Goal: Task Accomplishment & Management: Use online tool/utility

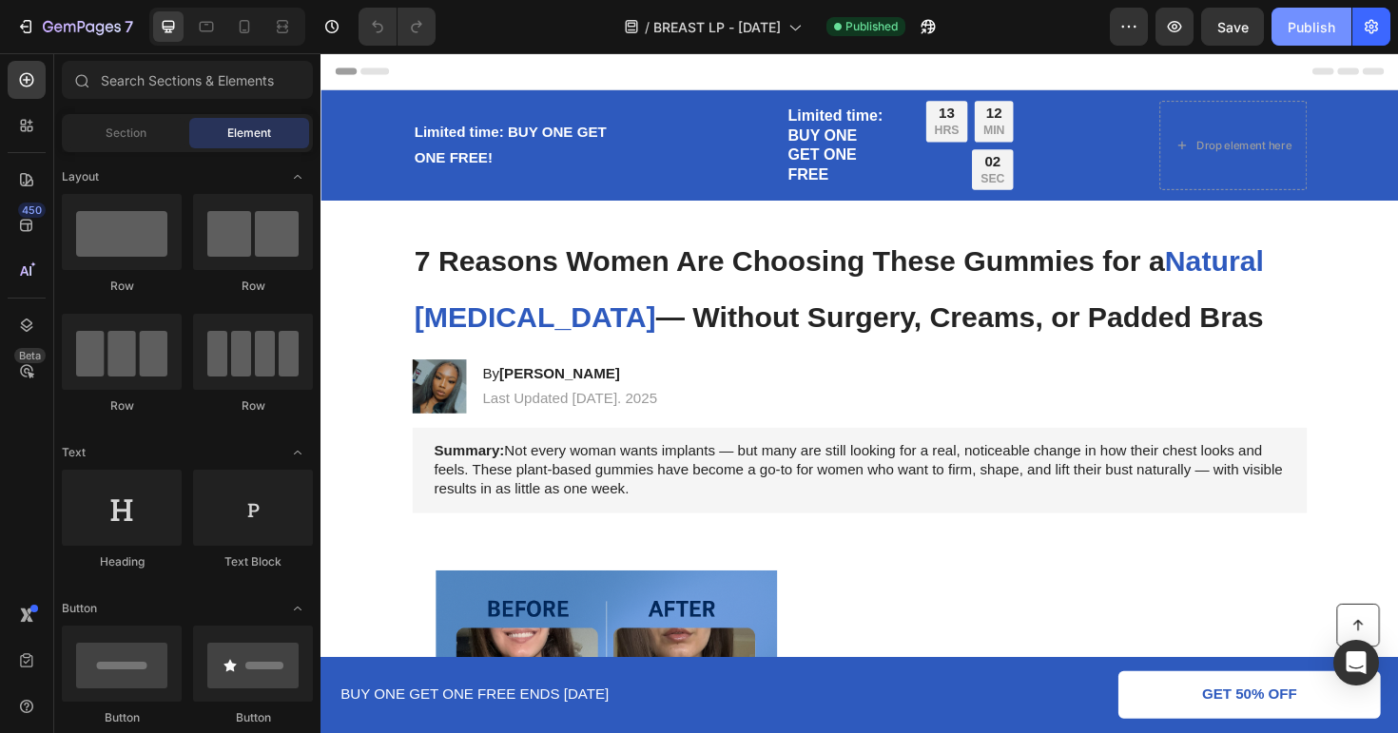
click at [1296, 26] on div "Publish" at bounding box center [1312, 27] width 48 height 20
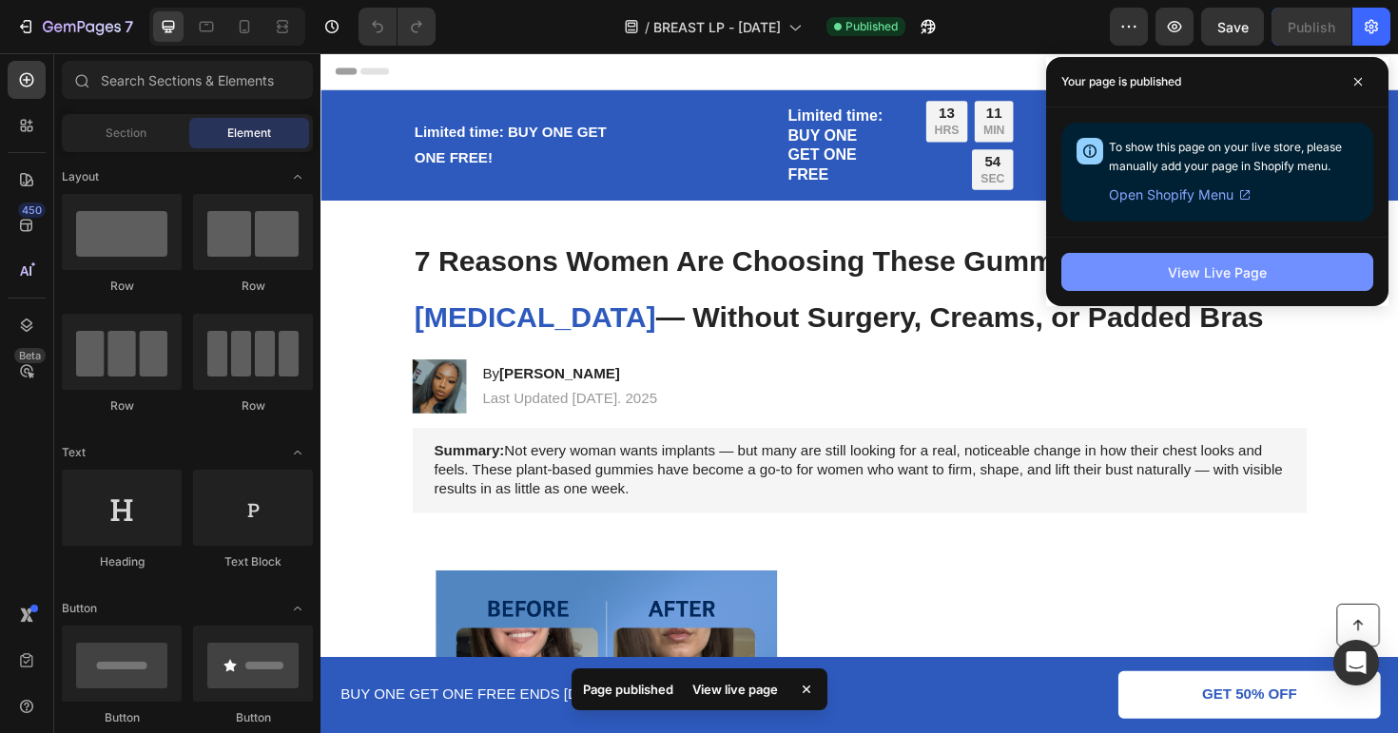
click at [1264, 268] on div "View Live Page" at bounding box center [1217, 273] width 99 height 20
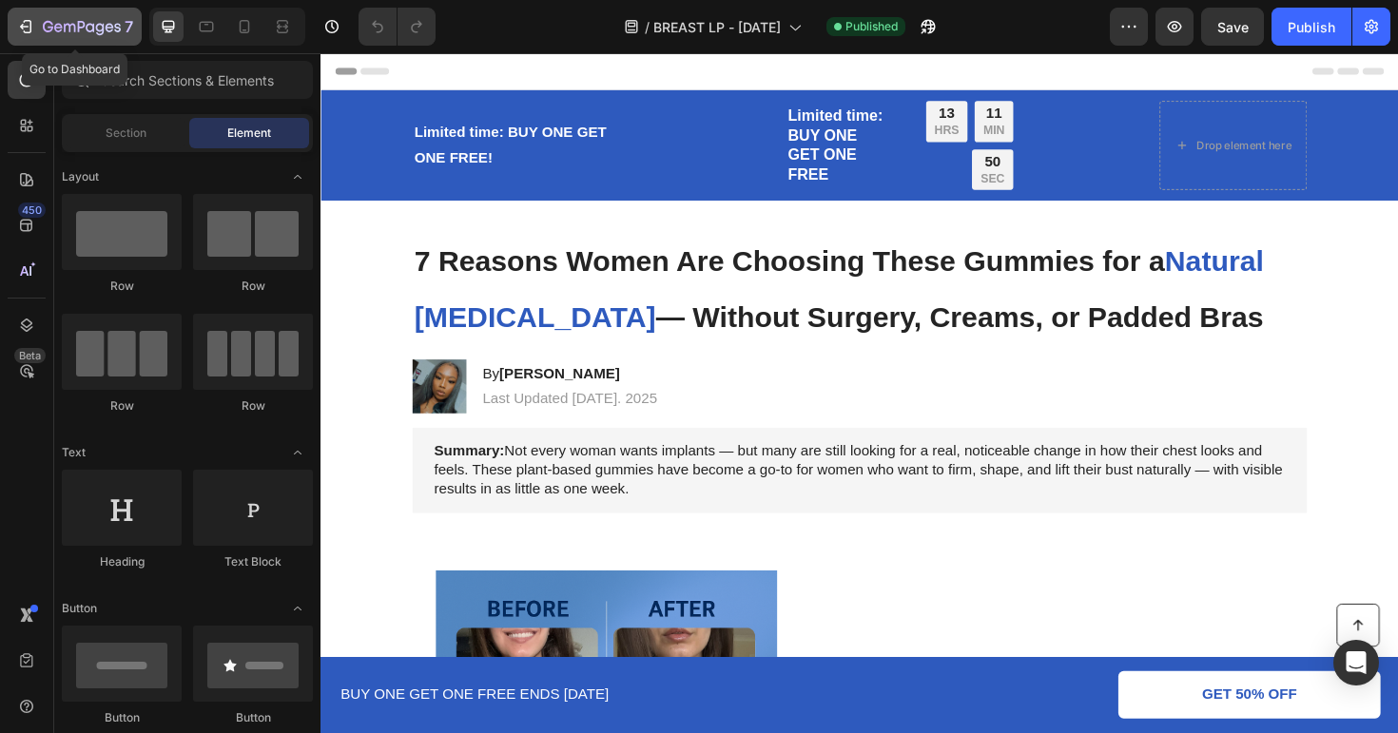
click at [20, 21] on icon "button" at bounding box center [25, 26] width 19 height 19
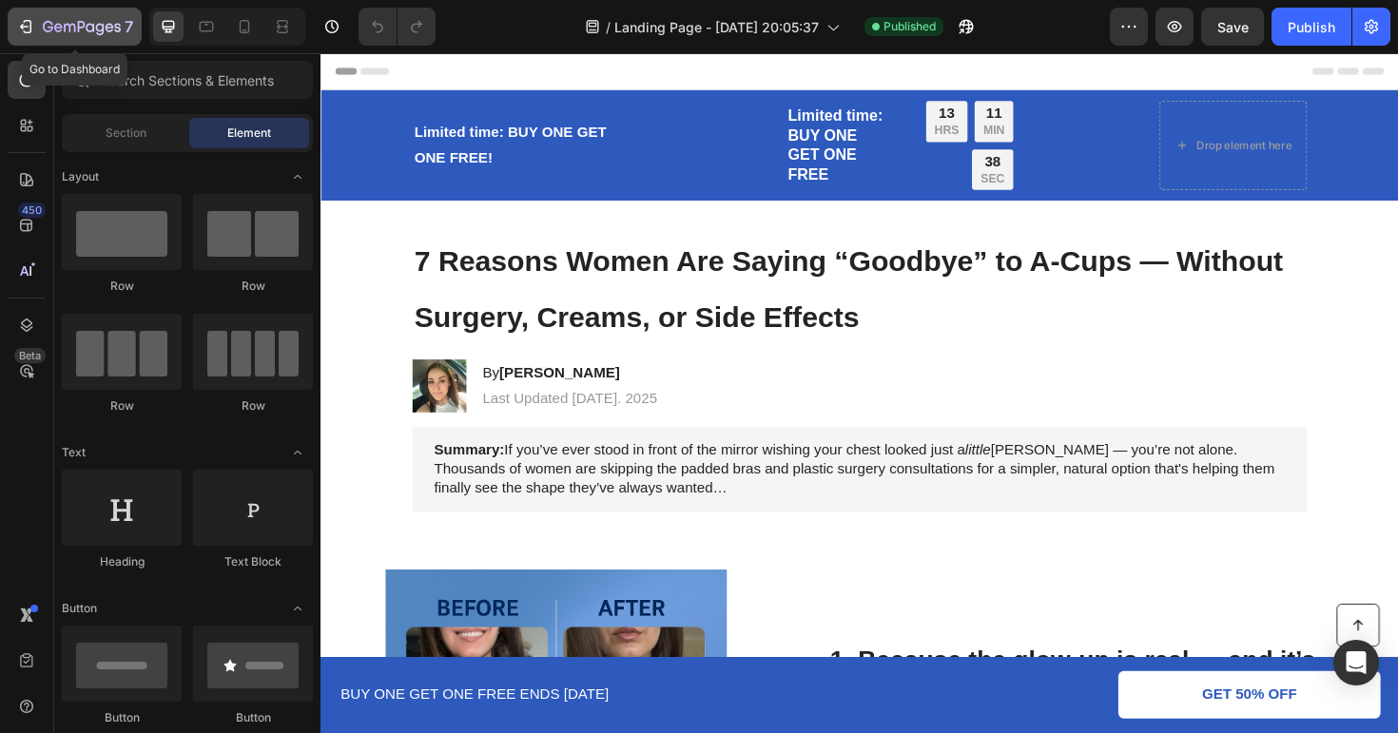
click at [24, 25] on icon "button" at bounding box center [25, 26] width 19 height 19
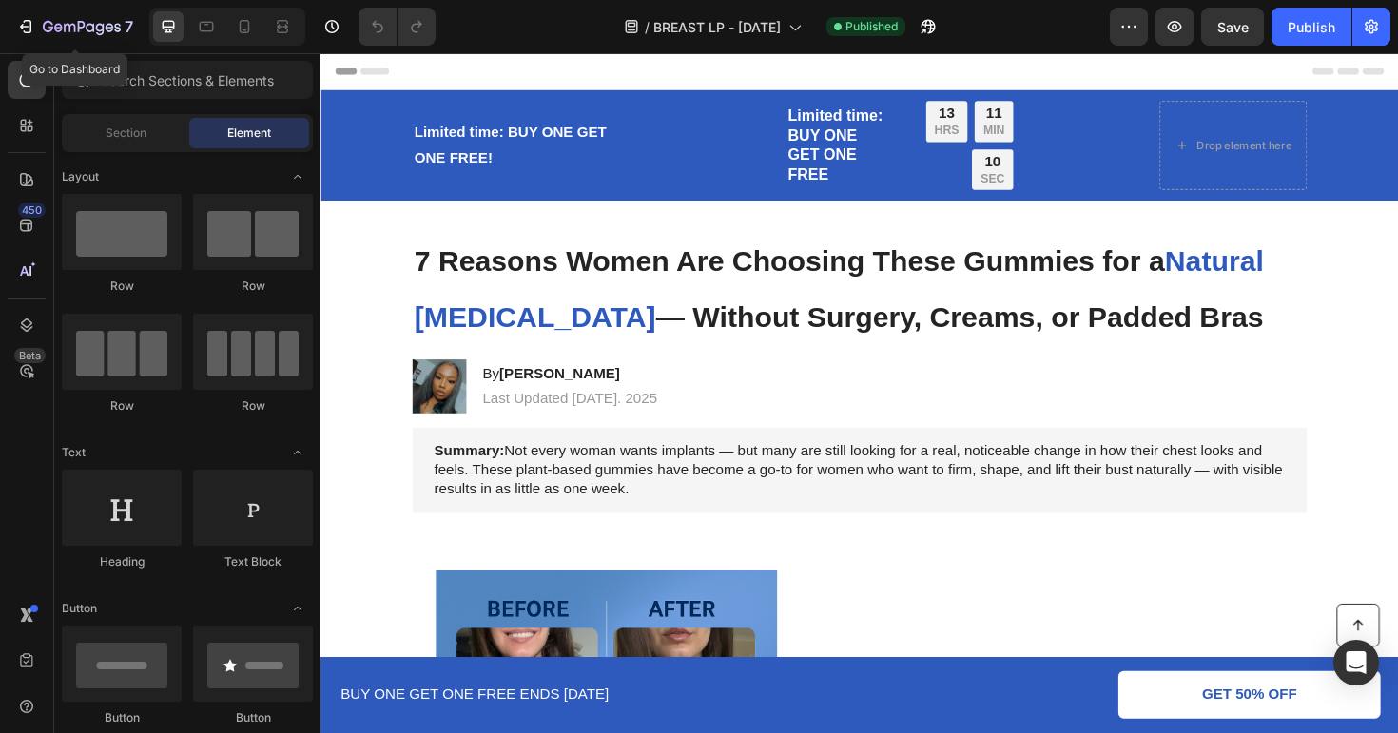
click at [7, 30] on div "7 Go to Dashboard" at bounding box center [71, 27] width 142 height 38
click at [20, 28] on icon "button" at bounding box center [25, 26] width 19 height 19
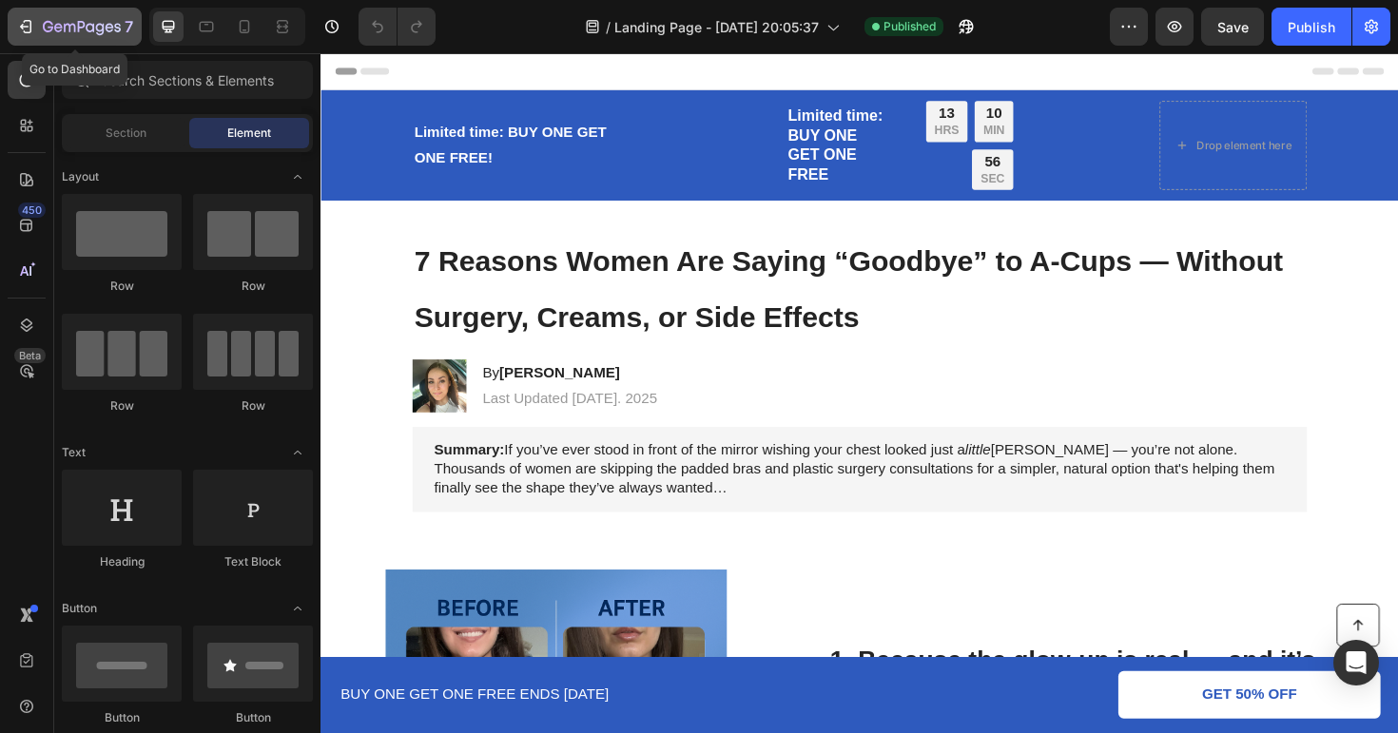
click at [29, 31] on icon "button" at bounding box center [28, 26] width 9 height 13
